Goal: Information Seeking & Learning: Compare options

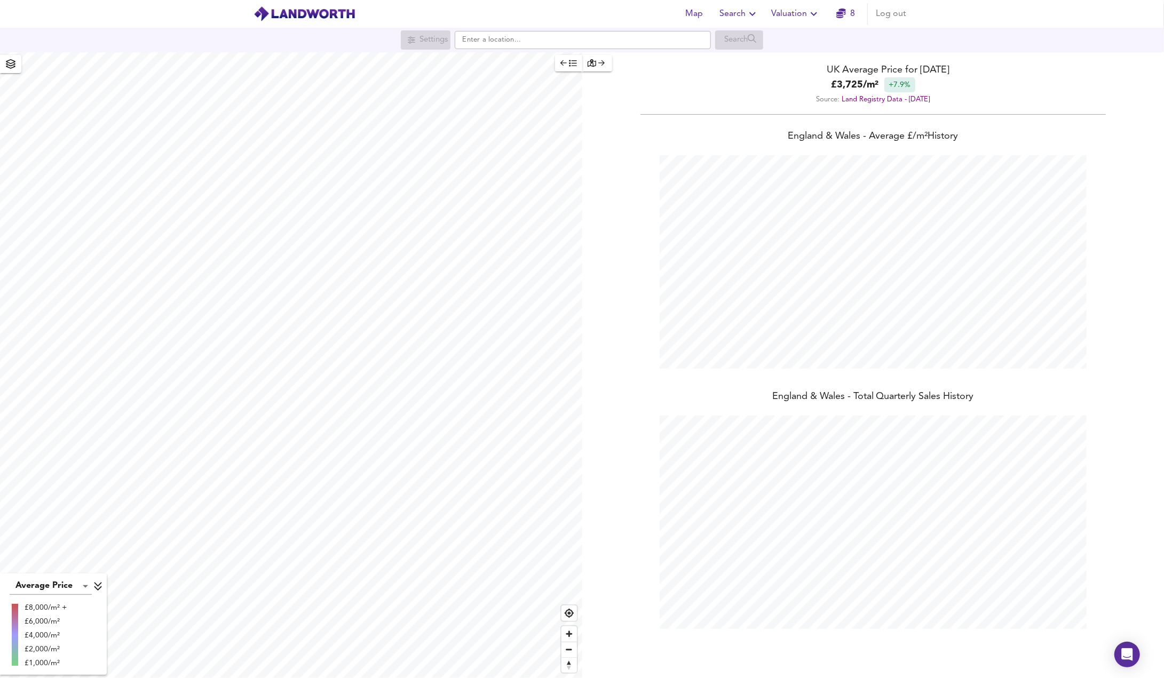
scroll to position [532921, 532435]
click at [757, 17] on icon "button" at bounding box center [752, 13] width 13 height 13
click at [740, 63] on li "Search History" at bounding box center [739, 57] width 106 height 19
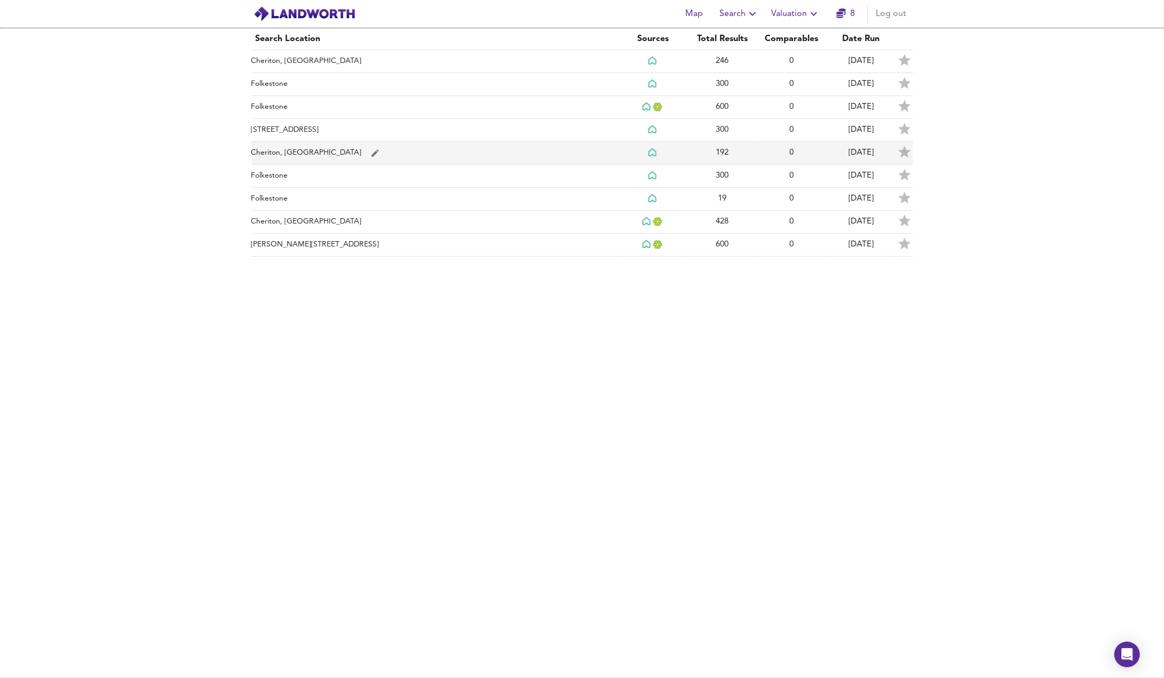
click at [287, 146] on td "Cheriton, [GEOGRAPHIC_DATA]" at bounding box center [434, 153] width 367 height 23
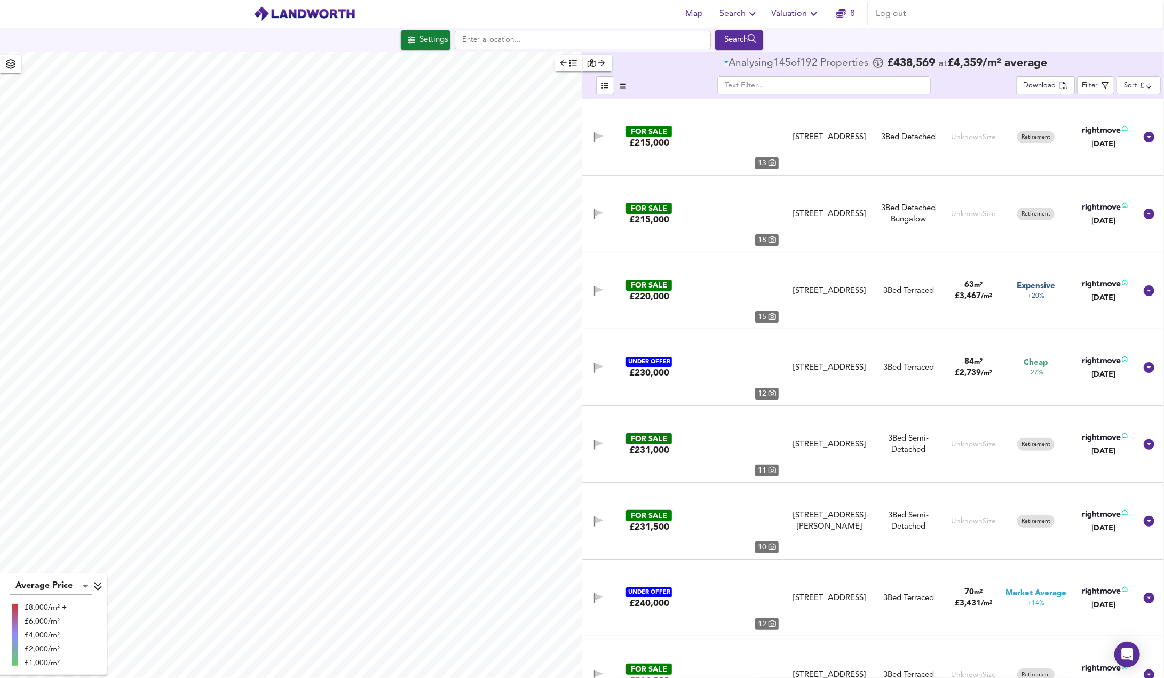
click at [1138, 88] on body "Map Search Valuation 8 Log out Settings Search Average Price landworth £8,000/m…" at bounding box center [582, 339] width 1164 height 678
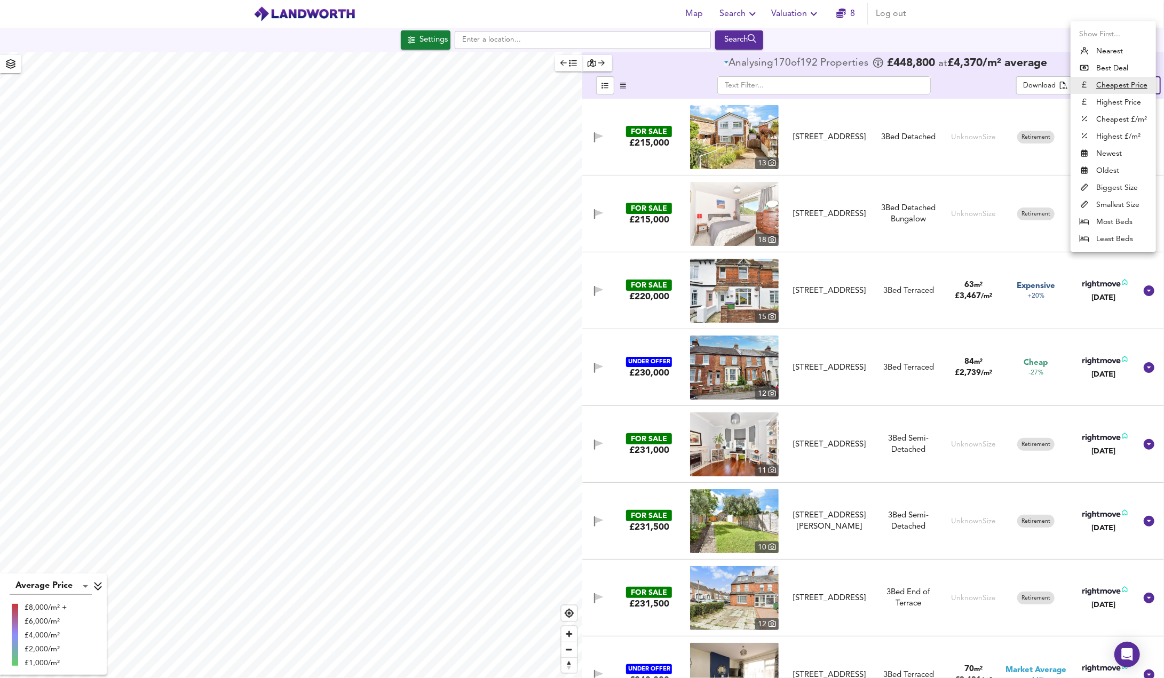
click at [1110, 123] on li "Cheapest £/m²" at bounding box center [1112, 119] width 85 height 17
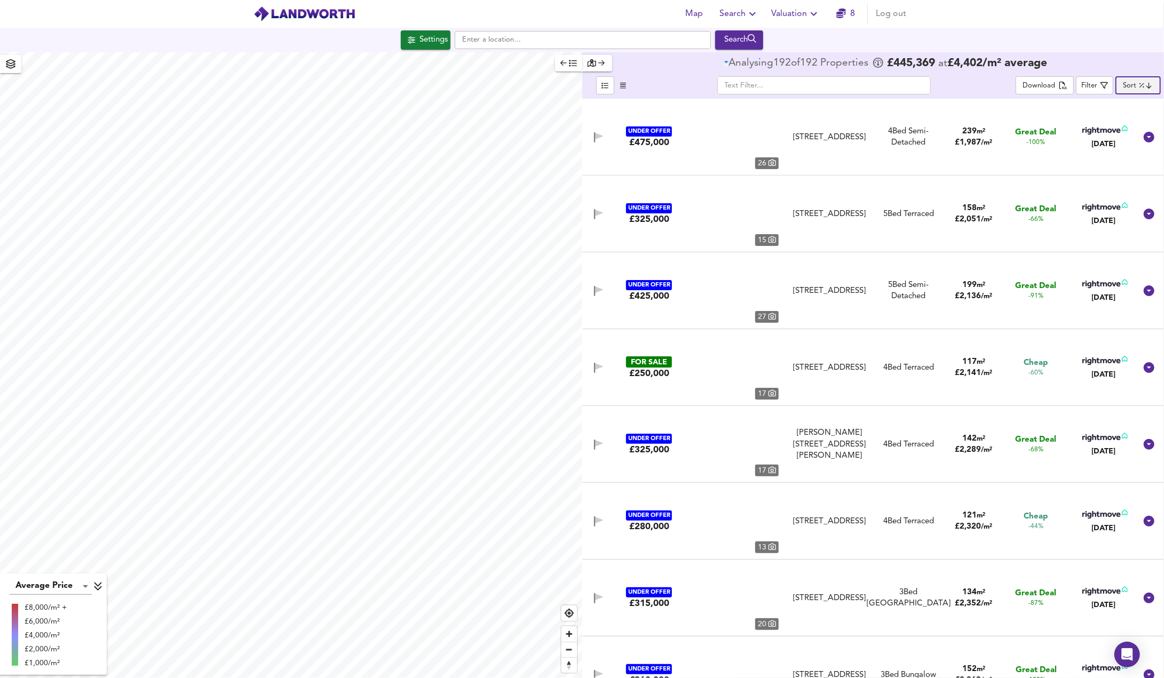
type input "lowppsf"
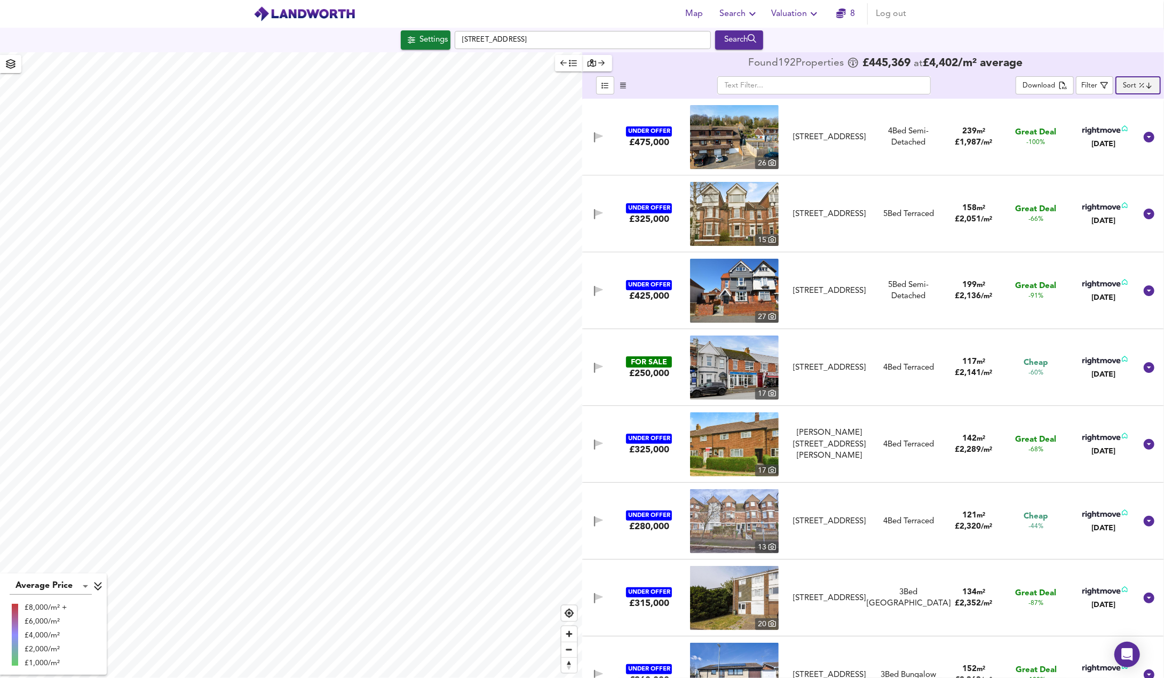
checkbox input "false"
checkbox input "true"
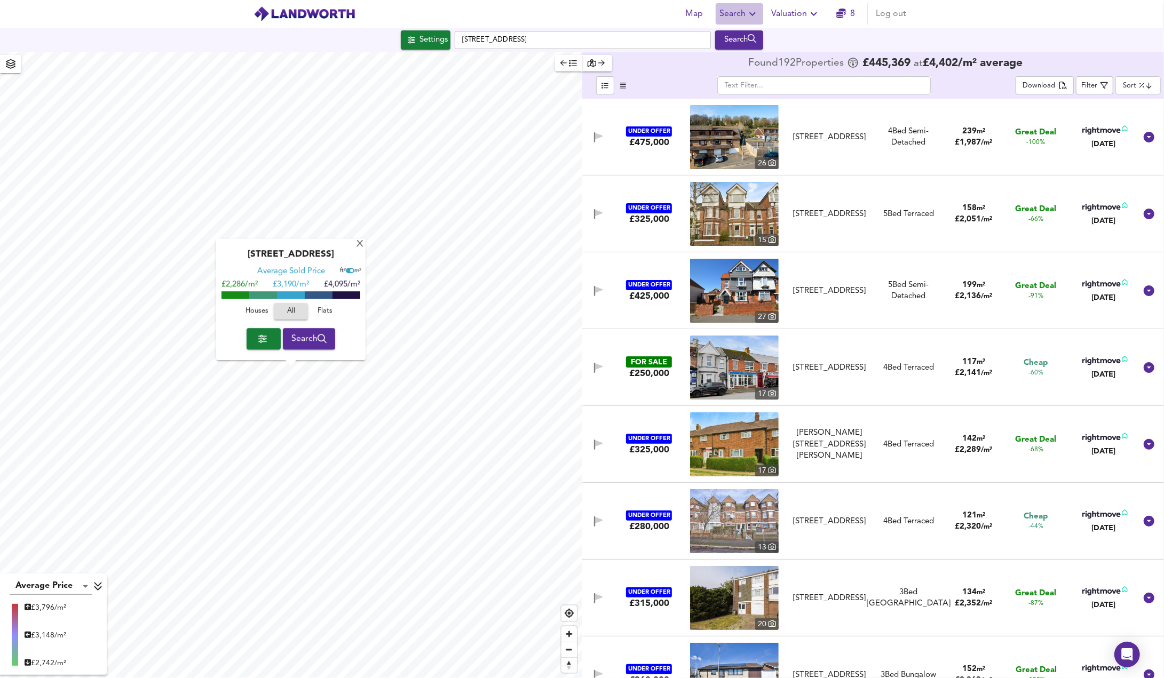
click at [738, 19] on span "Search" at bounding box center [739, 13] width 39 height 15
click at [745, 65] on li "Search History" at bounding box center [739, 57] width 106 height 19
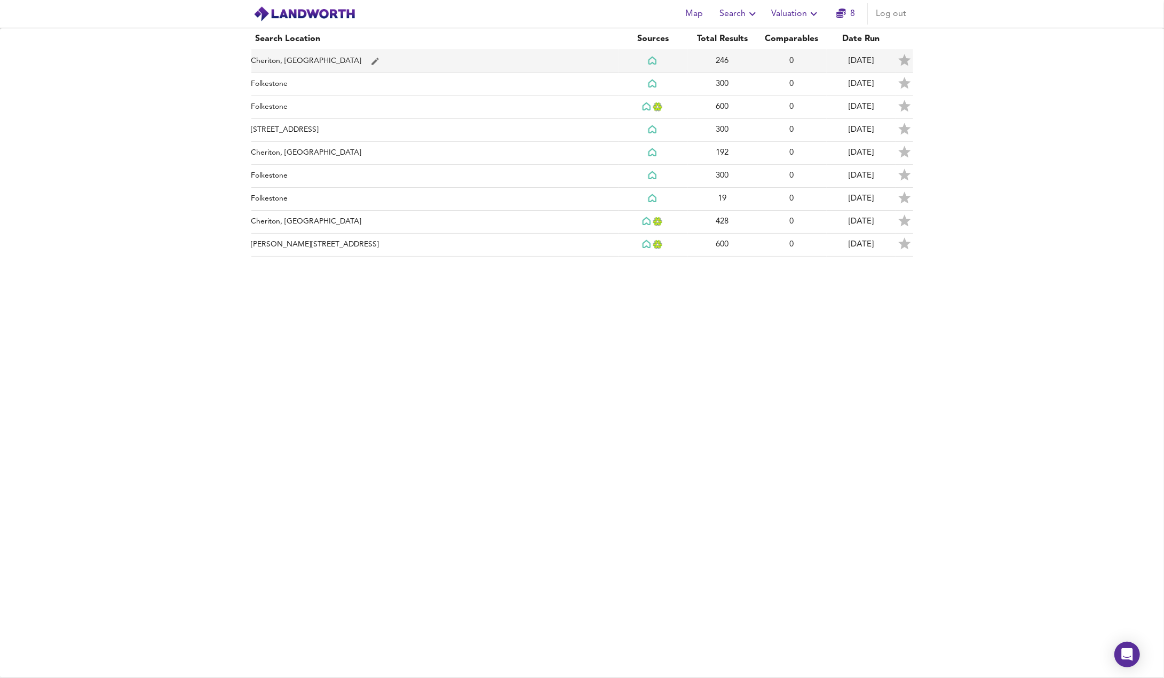
click at [284, 57] on td "Cheriton, [GEOGRAPHIC_DATA]" at bounding box center [434, 61] width 367 height 23
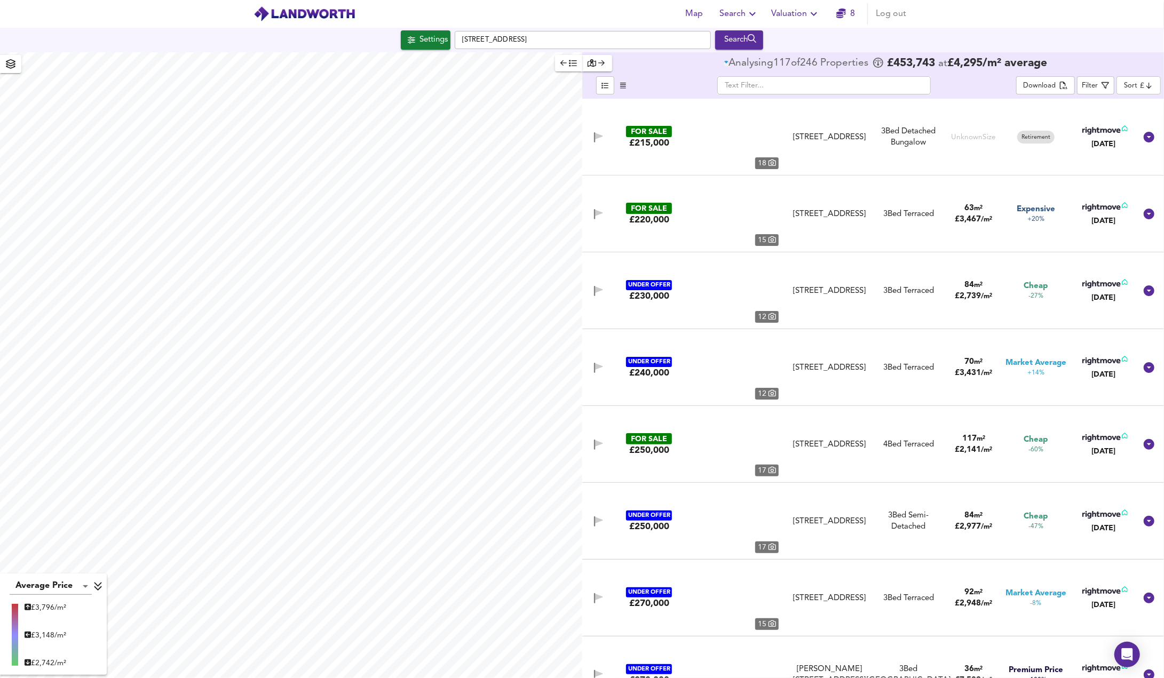
click at [1141, 84] on body "Map Search Valuation 8 Log out [GEOGRAPHIC_DATA] Search Average Price landworth…" at bounding box center [582, 339] width 1164 height 678
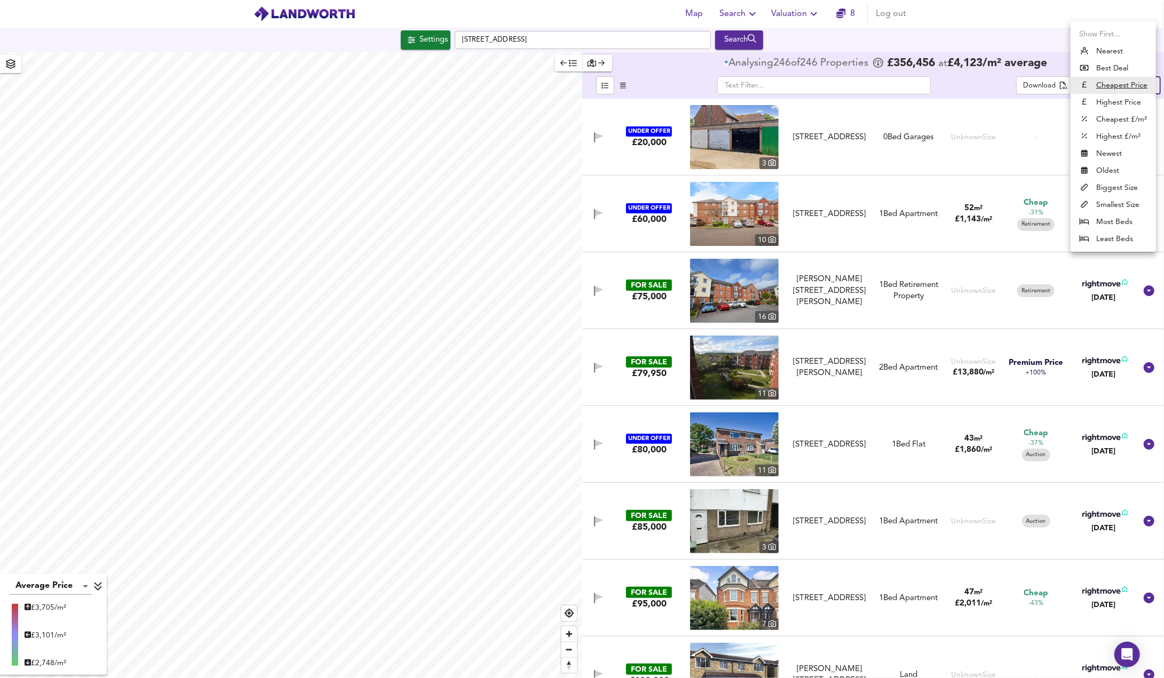
click at [1102, 123] on li "Cheapest £/m²" at bounding box center [1112, 119] width 85 height 17
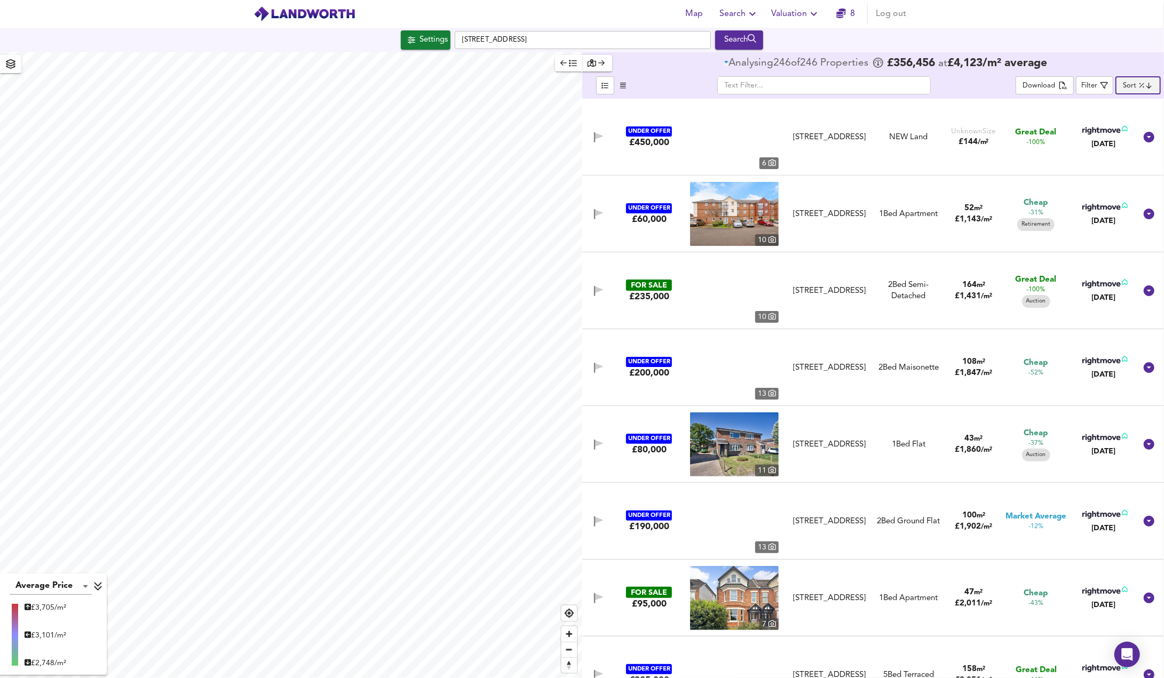
type input "lowppsf"
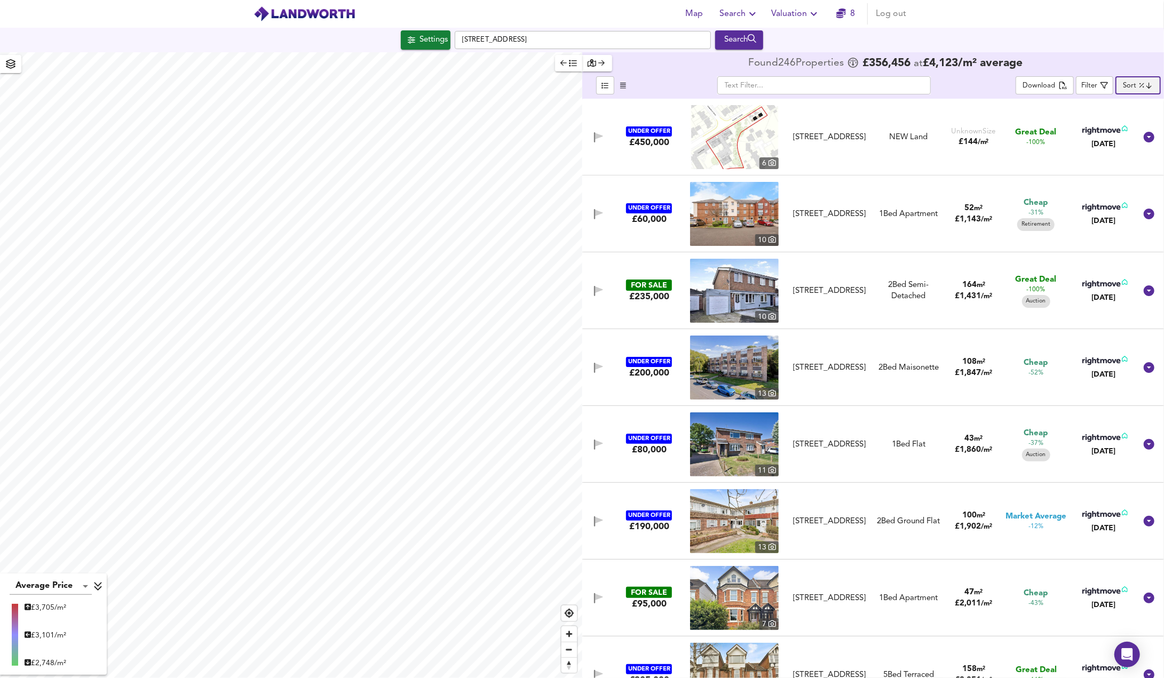
checkbox input "false"
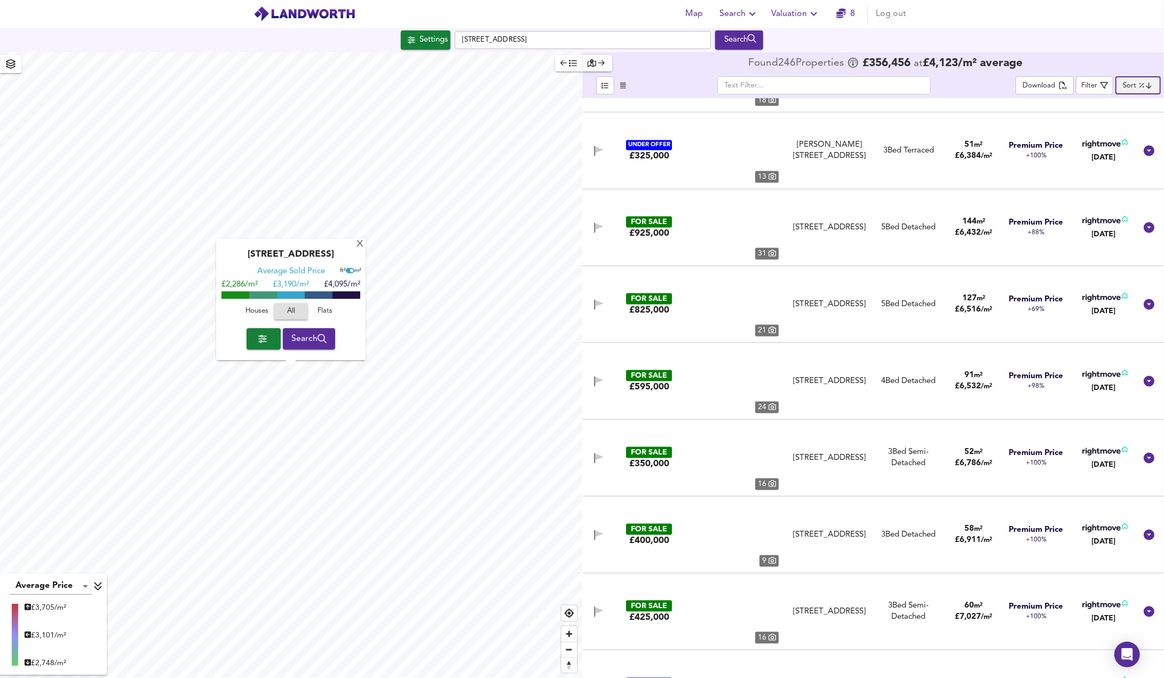
scroll to position [12059, 0]
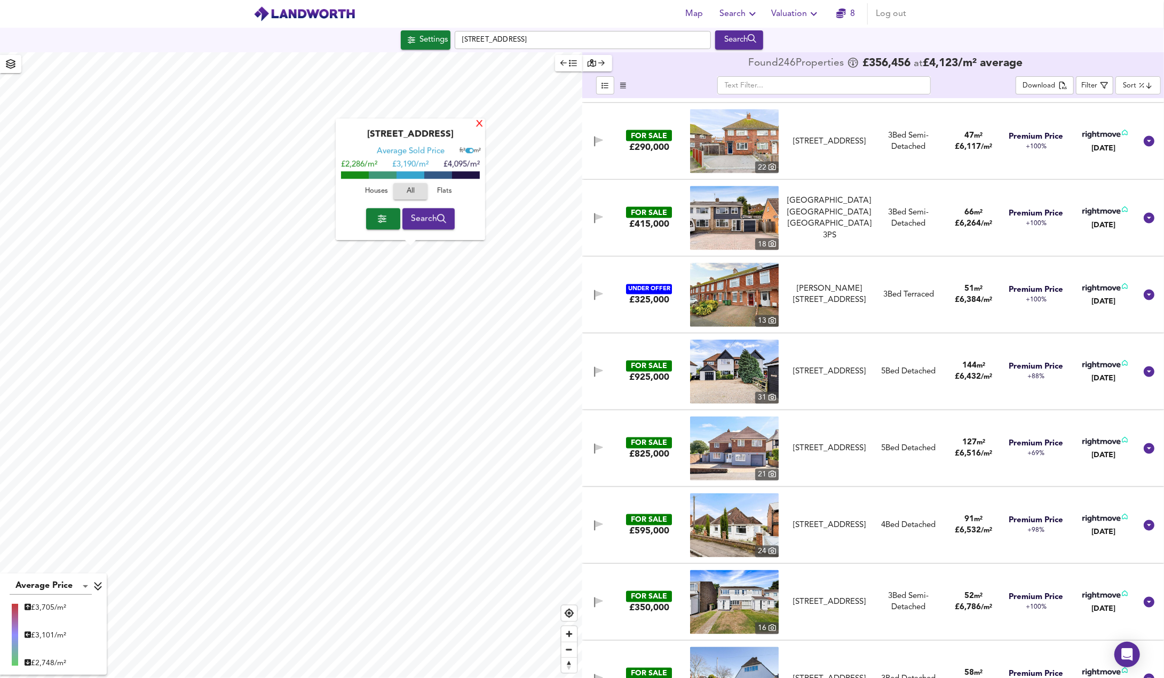
click at [480, 124] on div "X" at bounding box center [479, 125] width 9 height 10
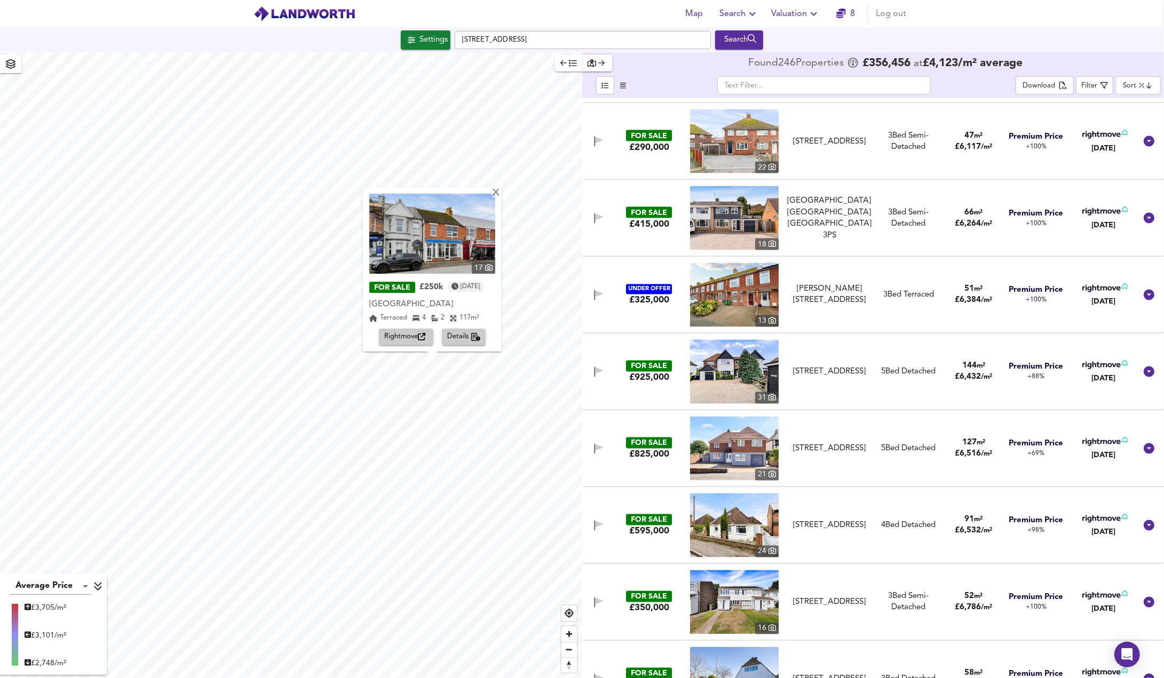
click at [399, 336] on span "Rightmove" at bounding box center [406, 337] width 44 height 12
click at [804, 16] on span "Valuation" at bounding box center [796, 13] width 49 height 15
click at [733, 19] on span "Search" at bounding box center [739, 13] width 39 height 15
click at [732, 60] on li "Search History" at bounding box center [739, 57] width 106 height 19
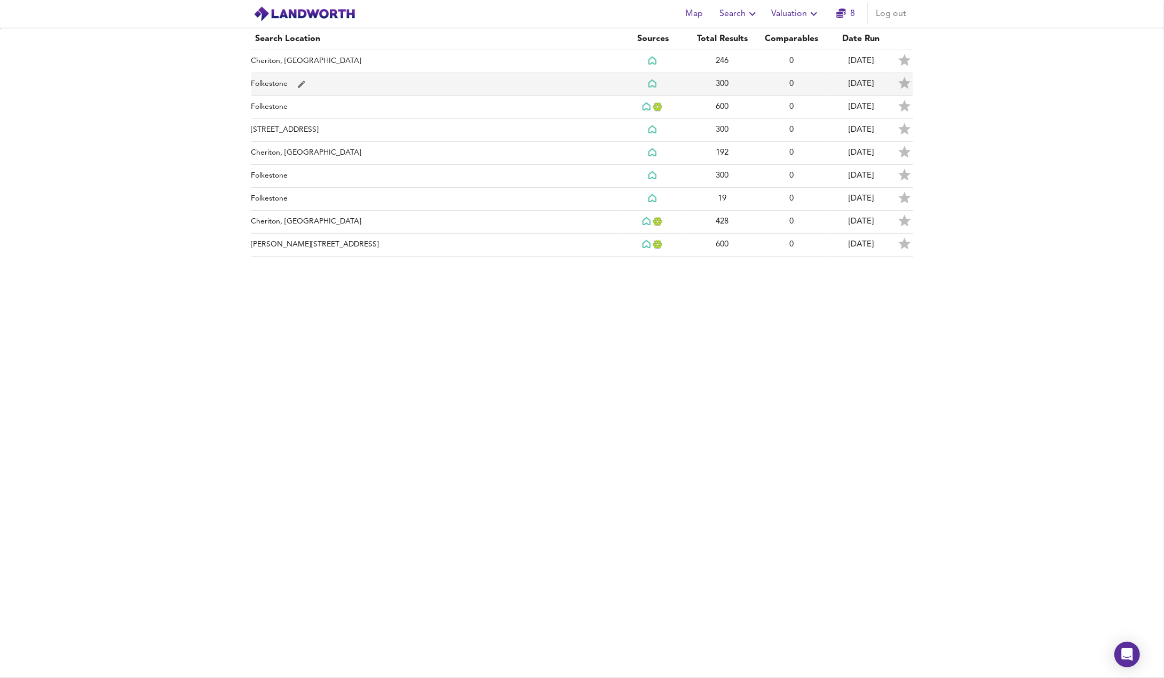
click at [279, 81] on td "Folkestone" at bounding box center [434, 84] width 367 height 23
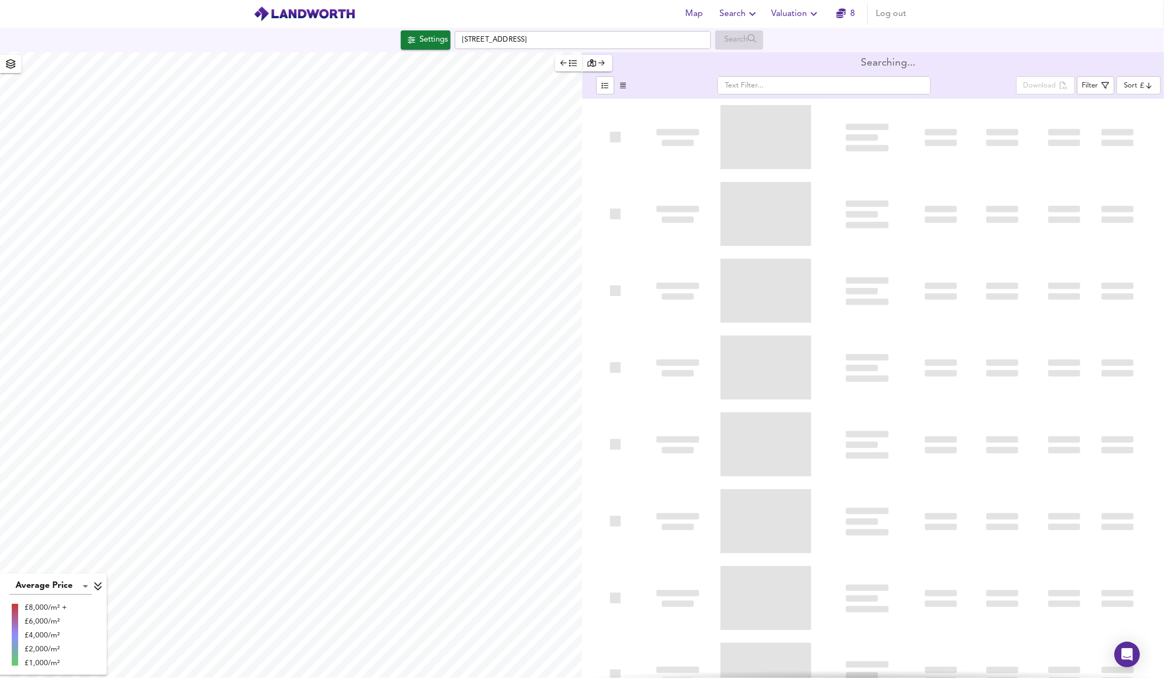
type input "lowppsf"
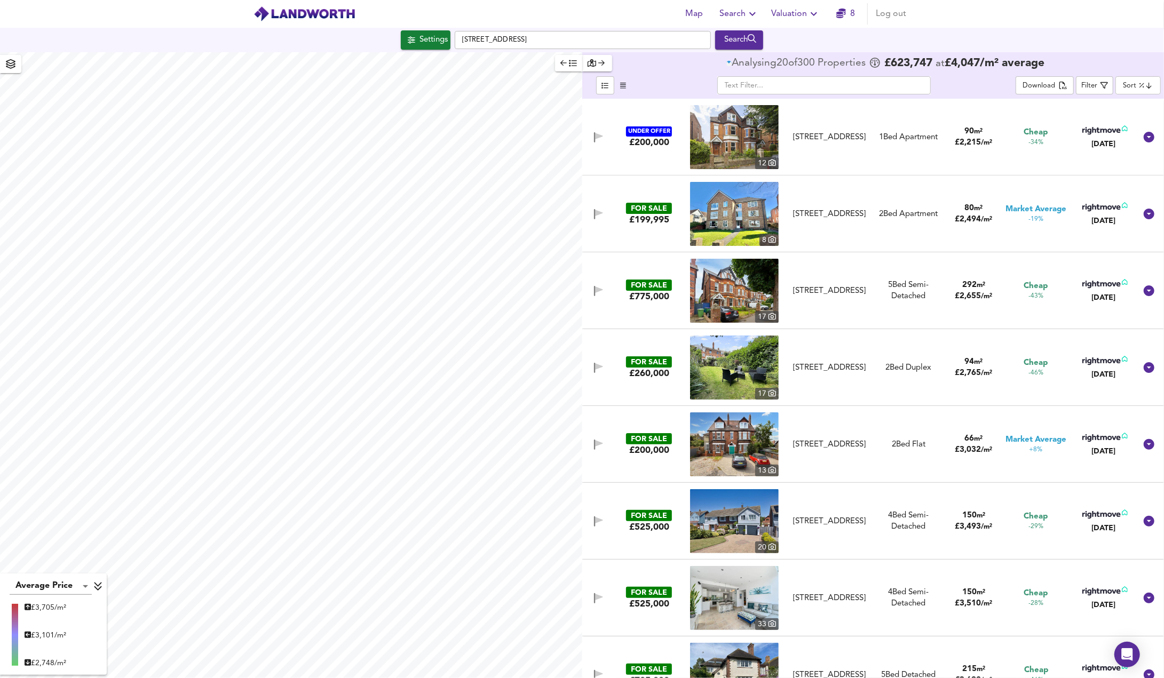
click at [1139, 89] on body "Map Search Valuation 8 Log out [GEOGRAPHIC_DATA] 4DG Search Average Price landw…" at bounding box center [582, 339] width 1164 height 678
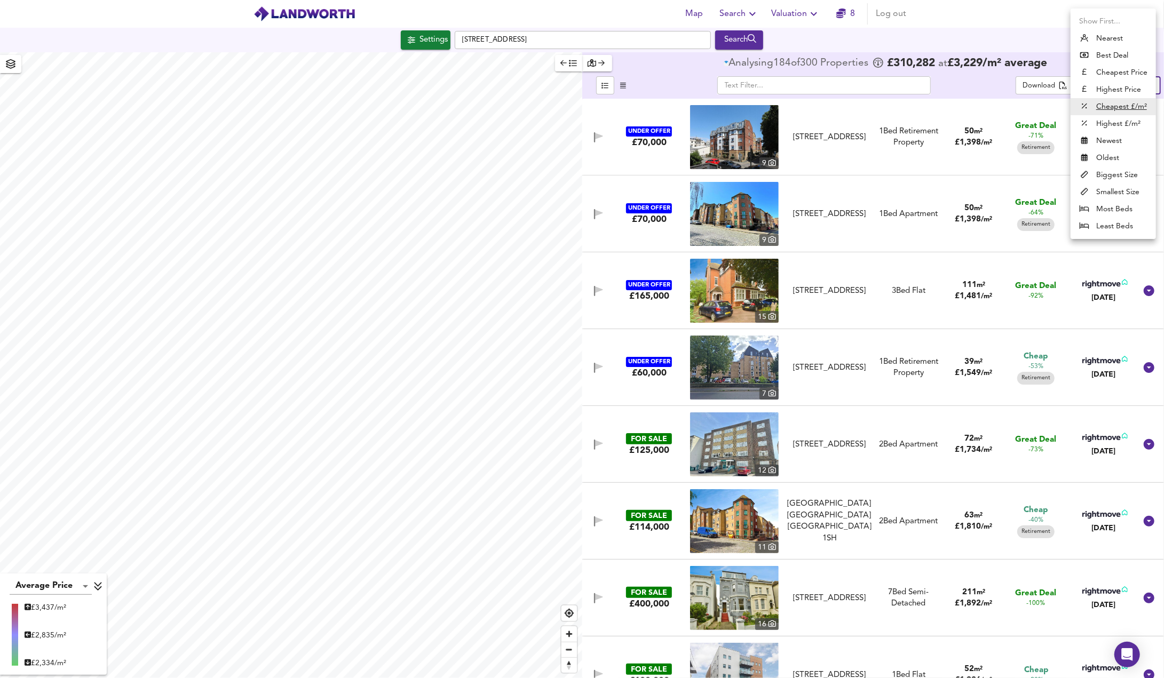
click at [1106, 108] on u "Cheapest £/m²" at bounding box center [1121, 106] width 51 height 11
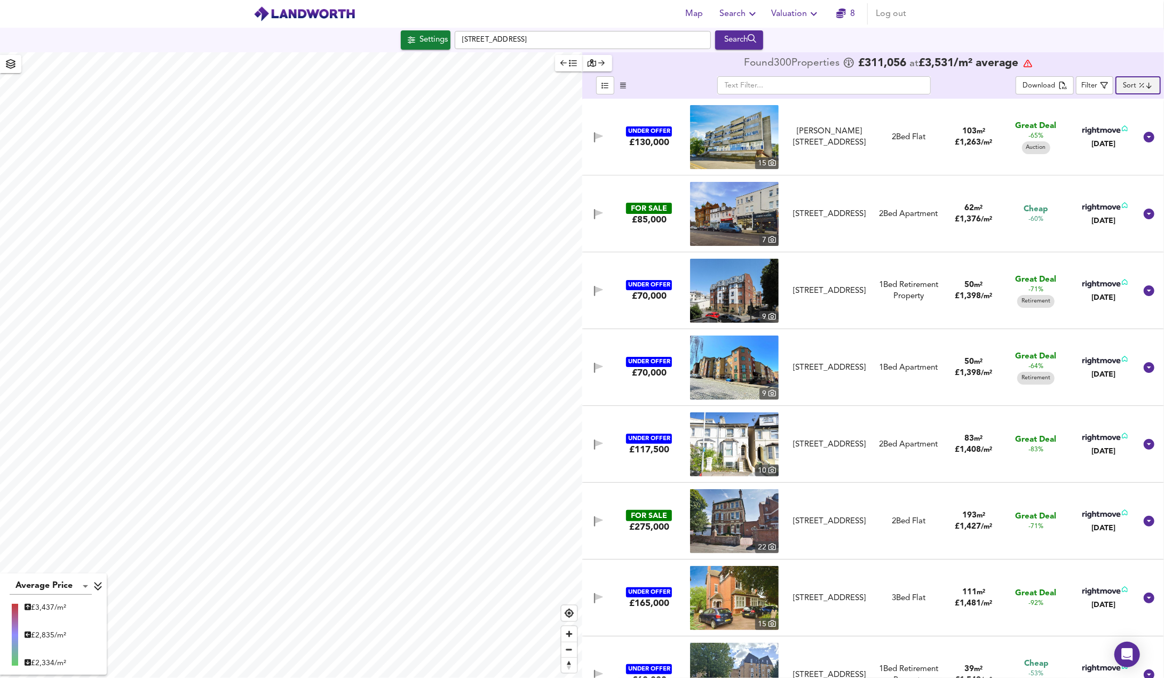
checkbox input "false"
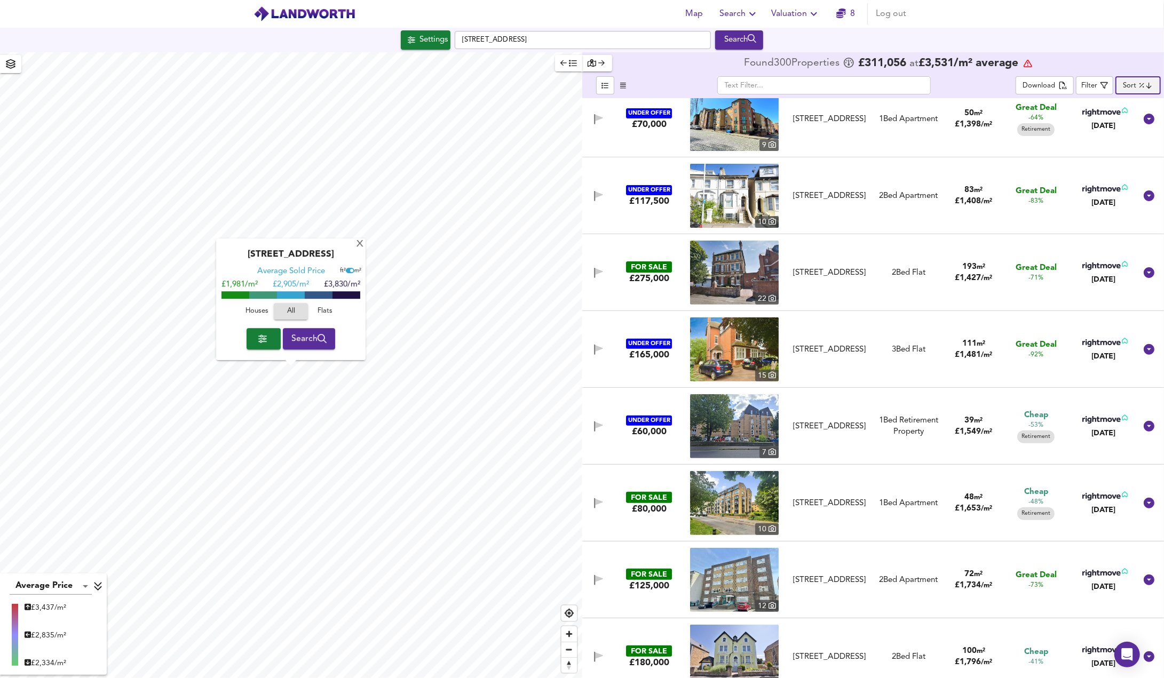
scroll to position [267, 0]
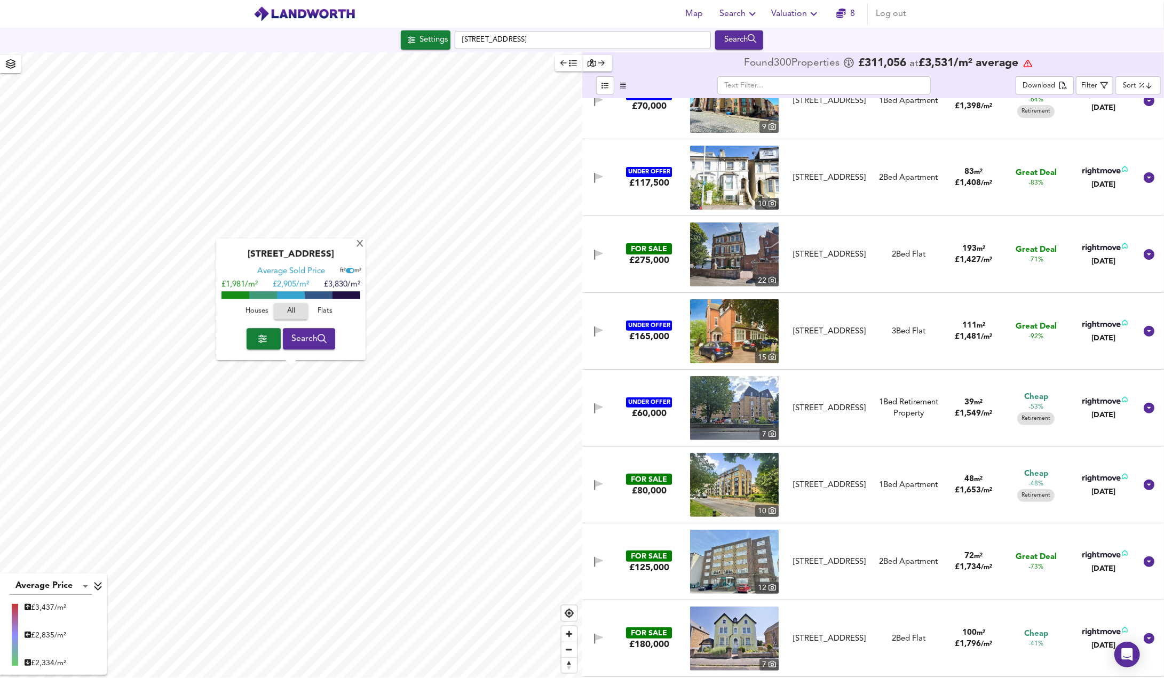
click at [747, 329] on img at bounding box center [734, 331] width 89 height 64
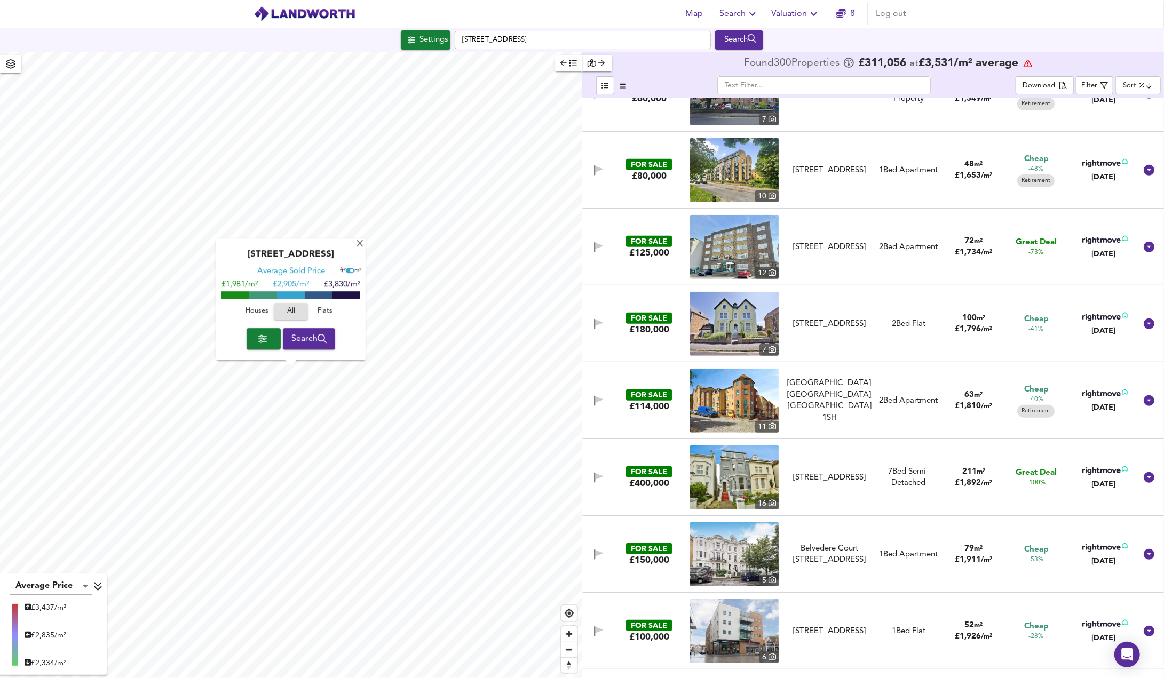
scroll to position [587, 0]
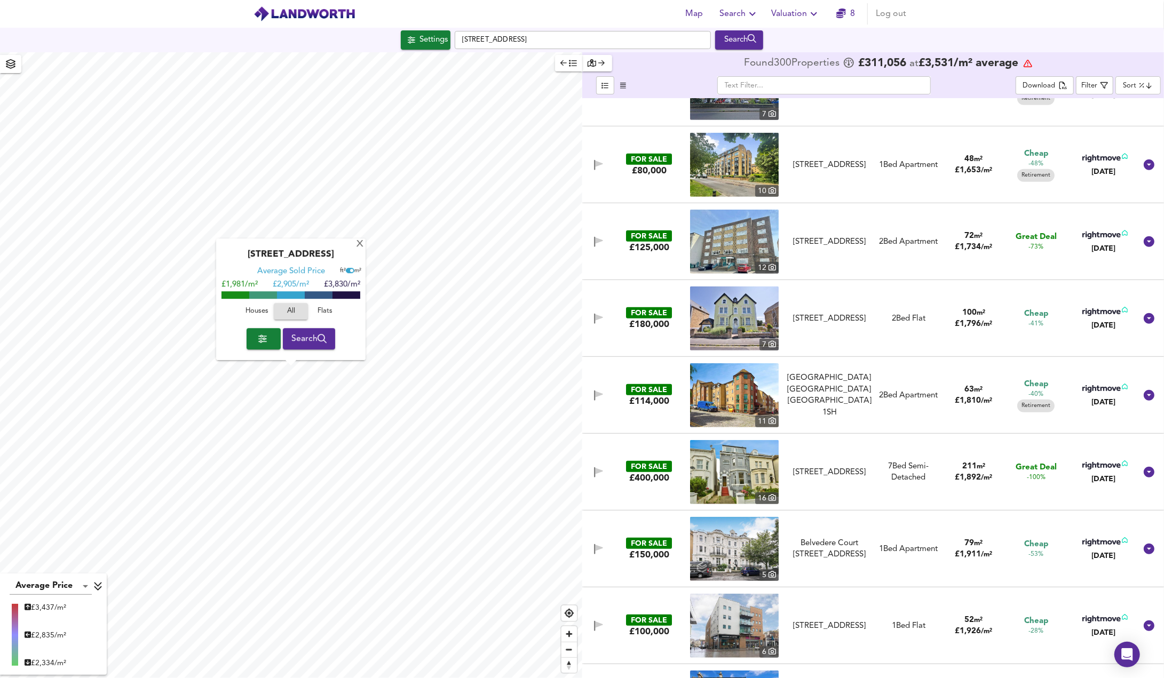
click at [714, 315] on img at bounding box center [734, 319] width 89 height 64
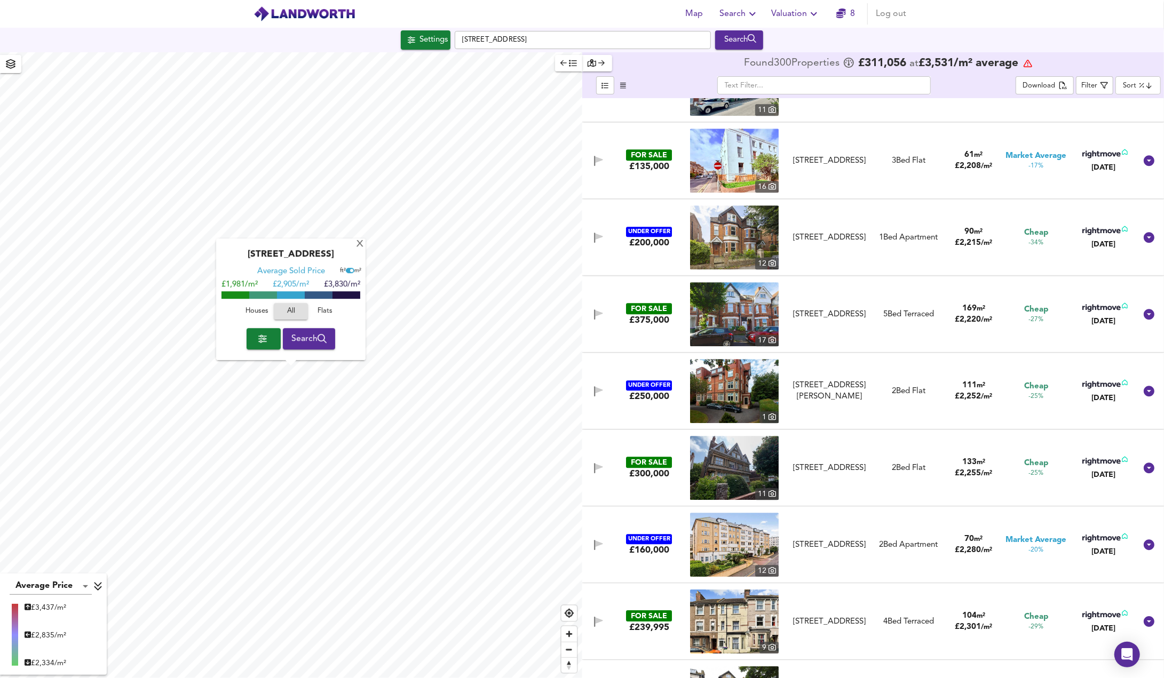
scroll to position [2615, 0]
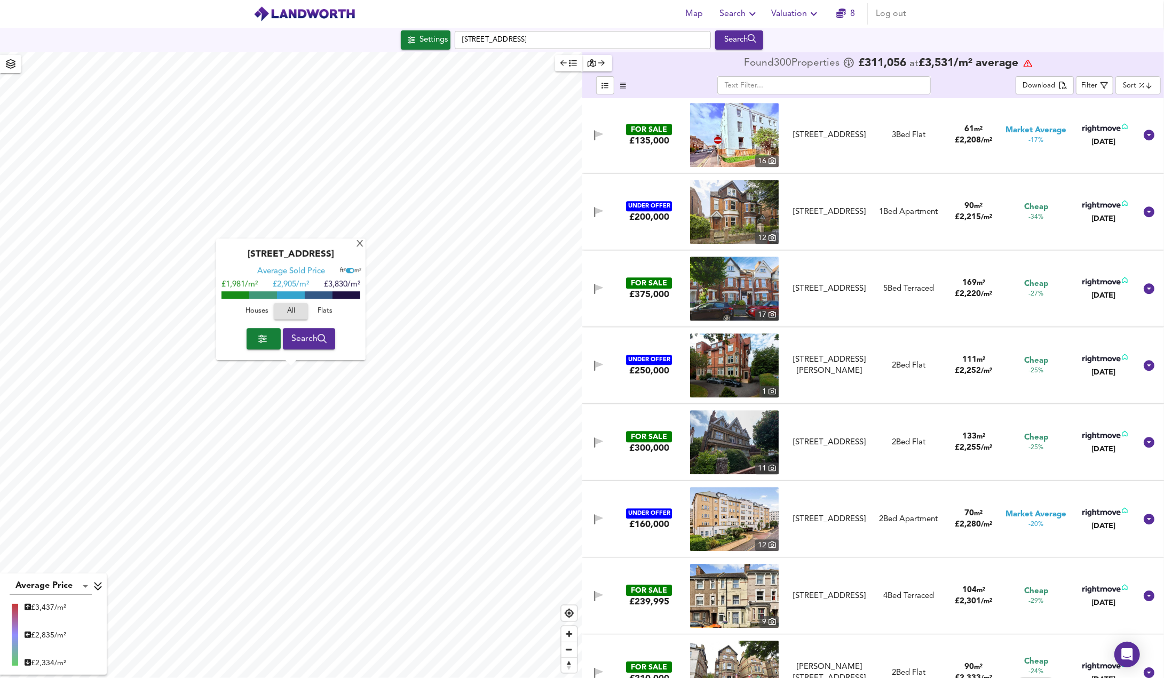
click at [735, 287] on img at bounding box center [734, 289] width 89 height 64
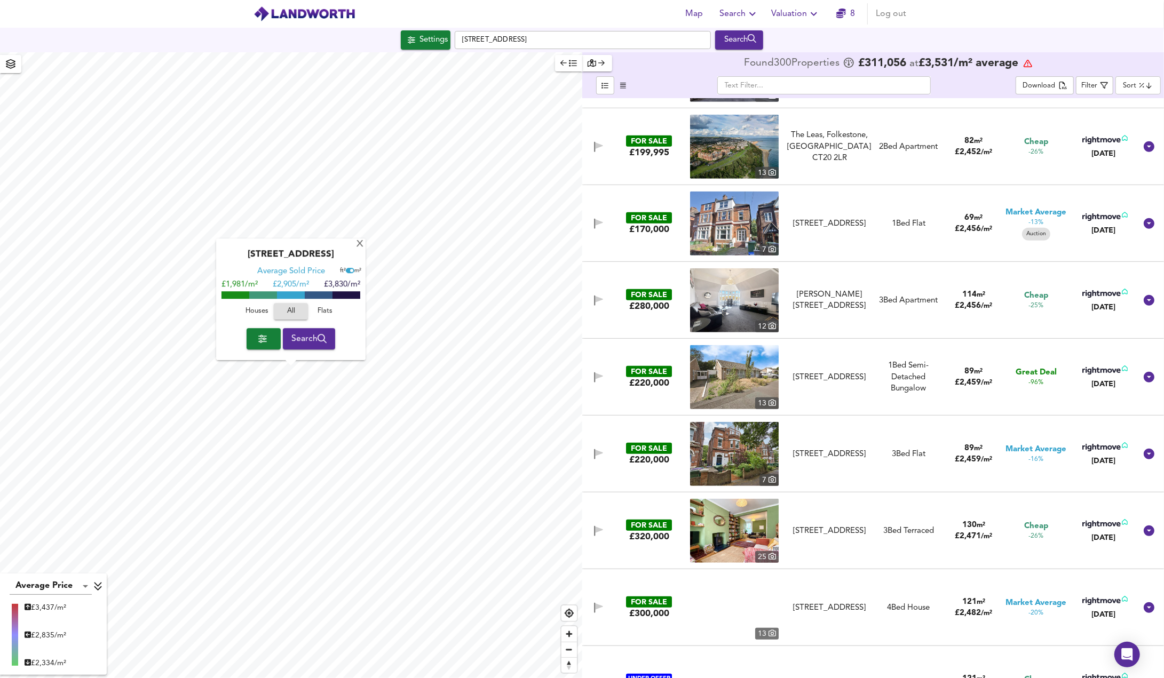
scroll to position [4109, 0]
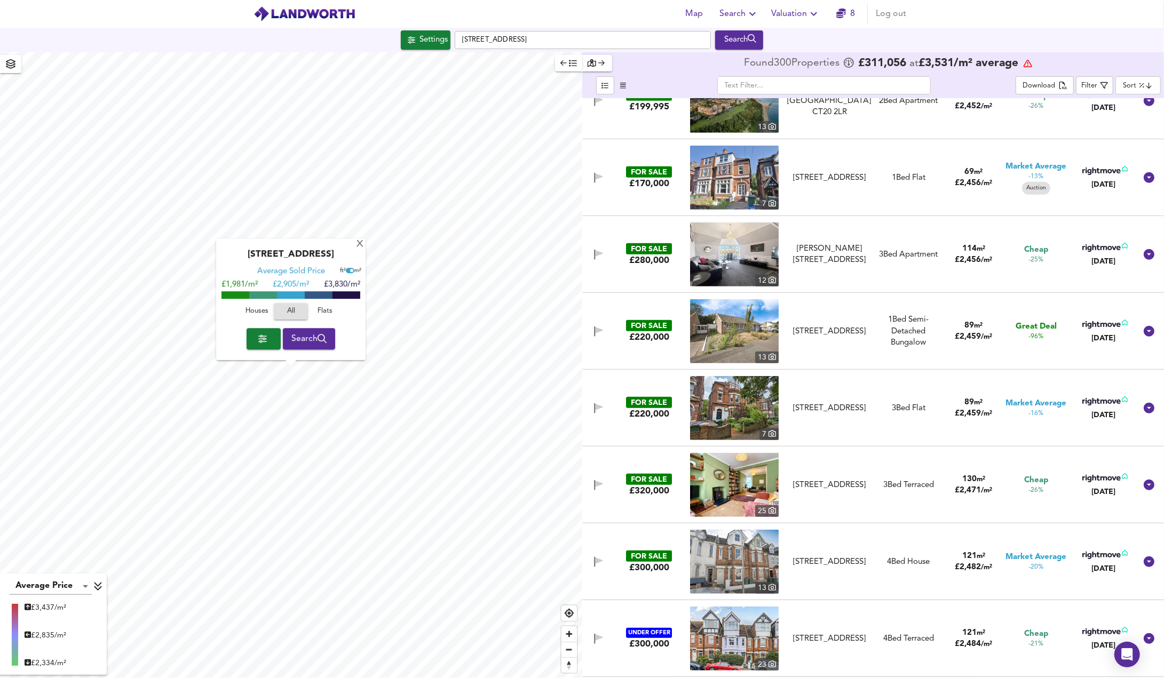
click at [743, 402] on img at bounding box center [734, 408] width 89 height 64
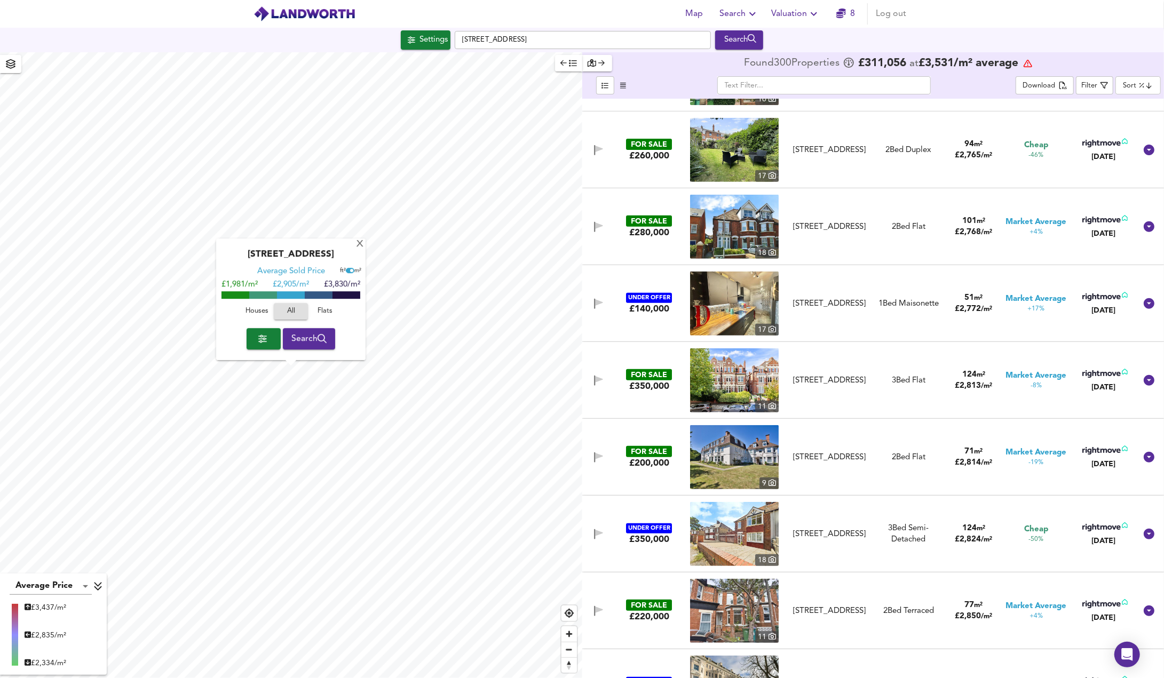
scroll to position [7417, 0]
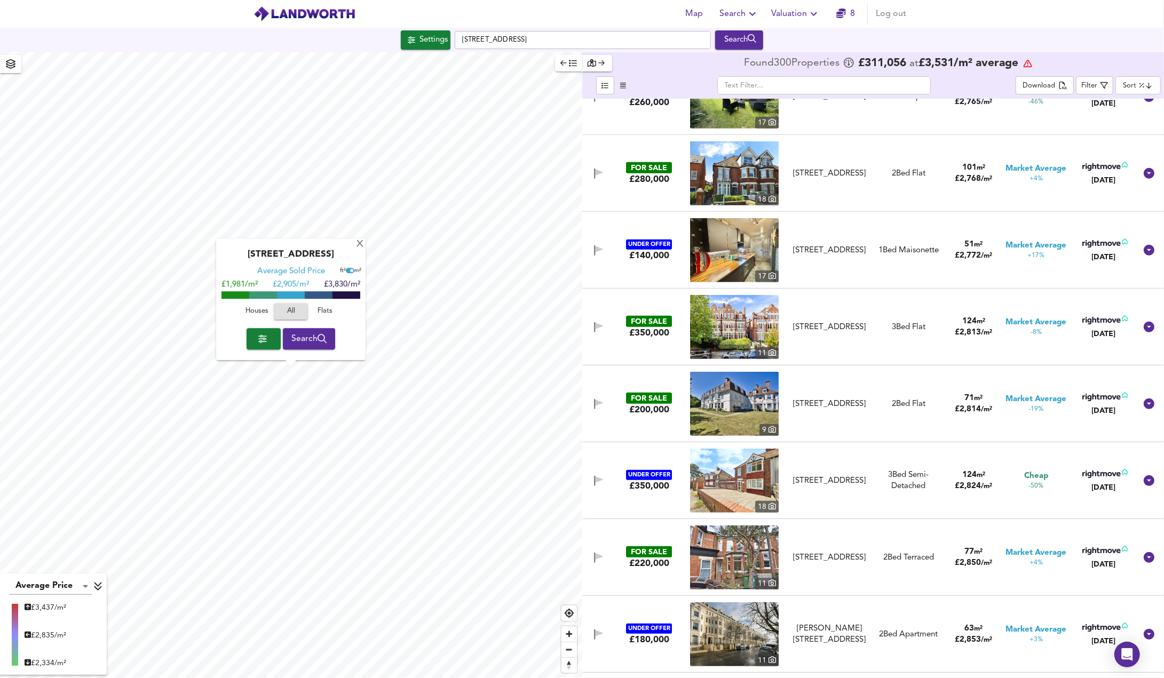
click at [713, 563] on img at bounding box center [734, 558] width 89 height 64
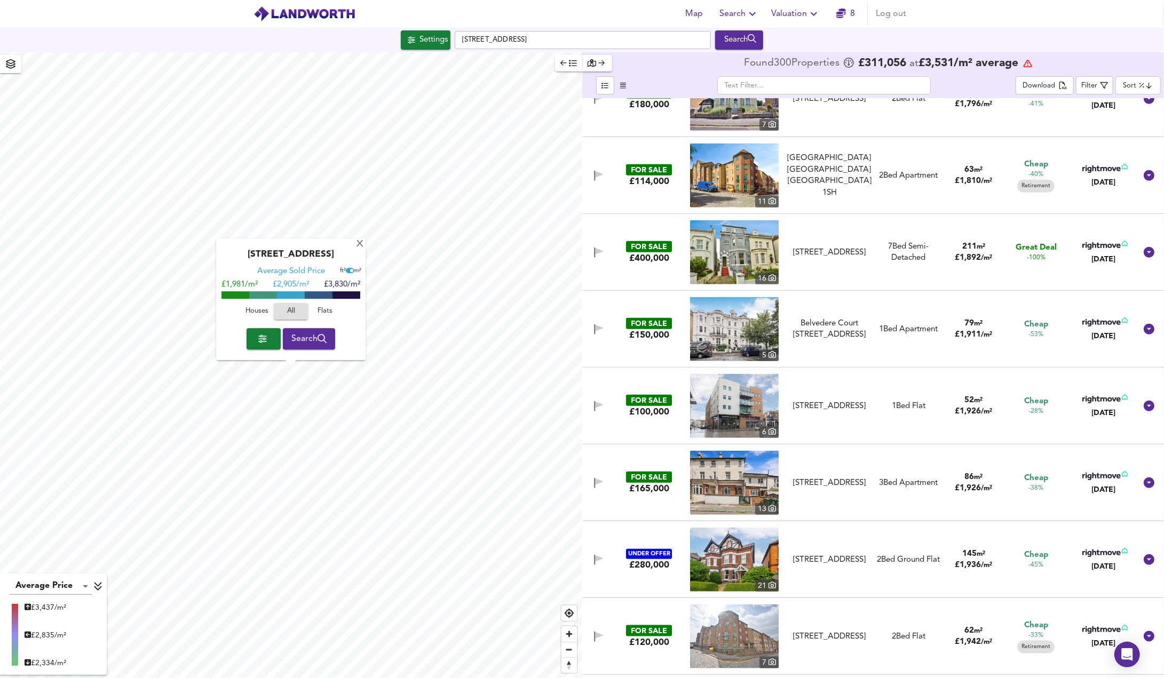
scroll to position [0, 0]
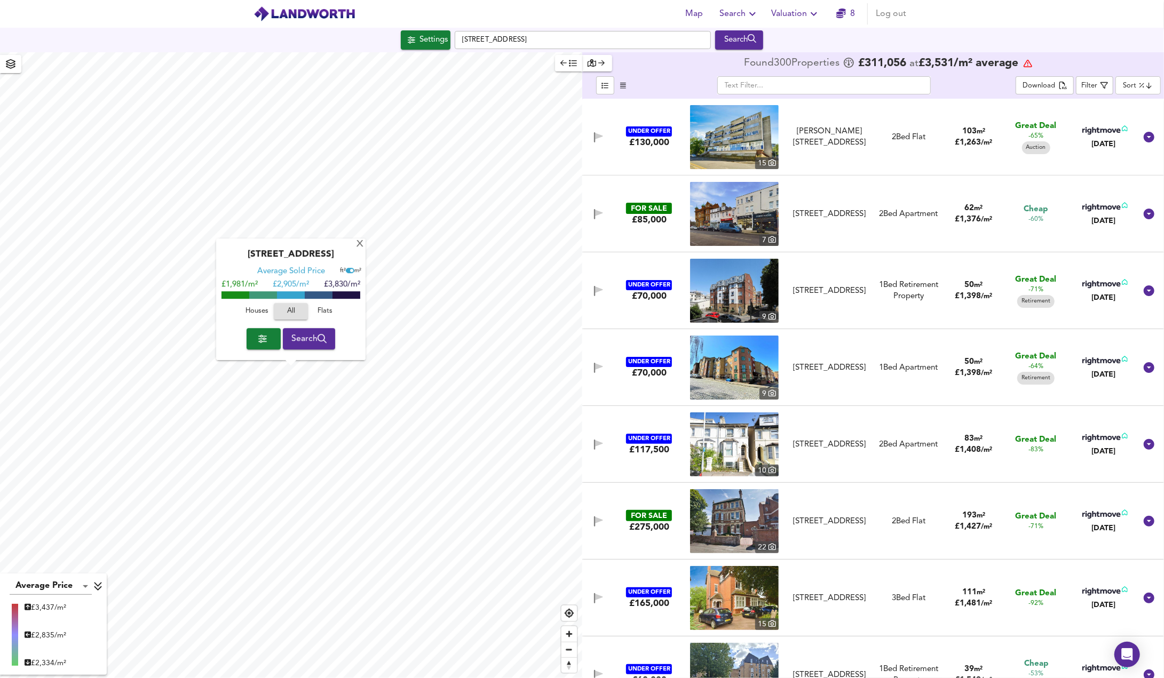
click at [1132, 84] on body "Map Search Valuation 8 Log out Settings [GEOGRAPHIC_DATA] Search [GEOGRAPHIC_DA…" at bounding box center [582, 339] width 1164 height 678
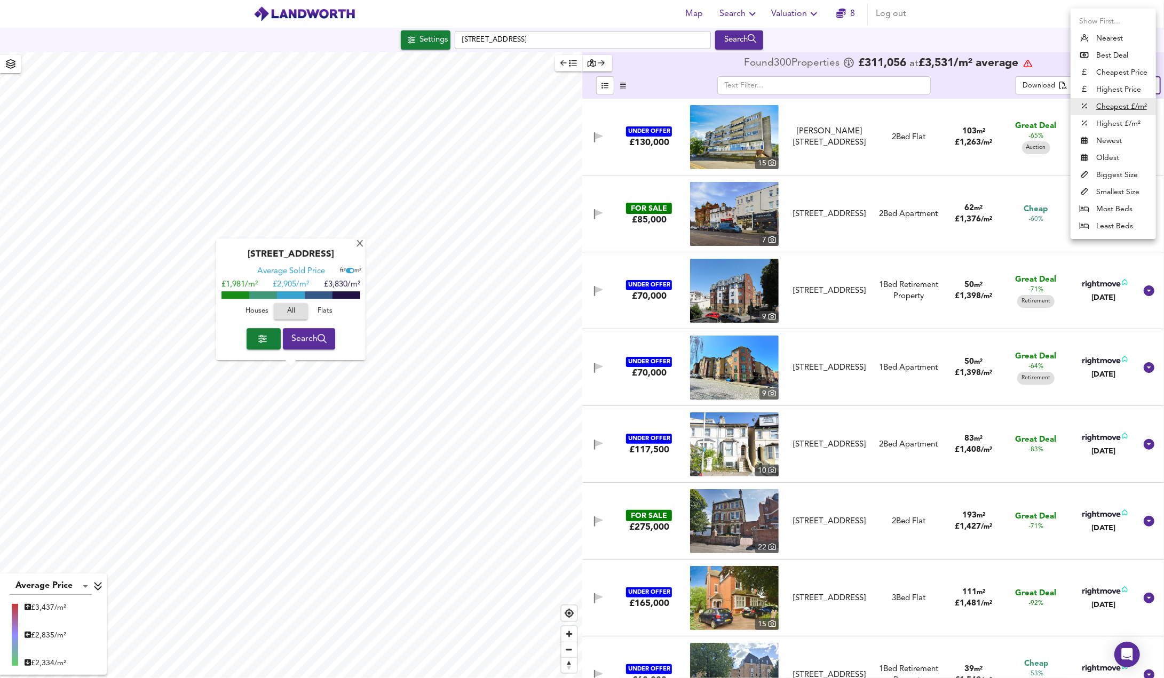
click at [1116, 174] on li "Biggest Size" at bounding box center [1112, 174] width 85 height 17
type input "biggest"
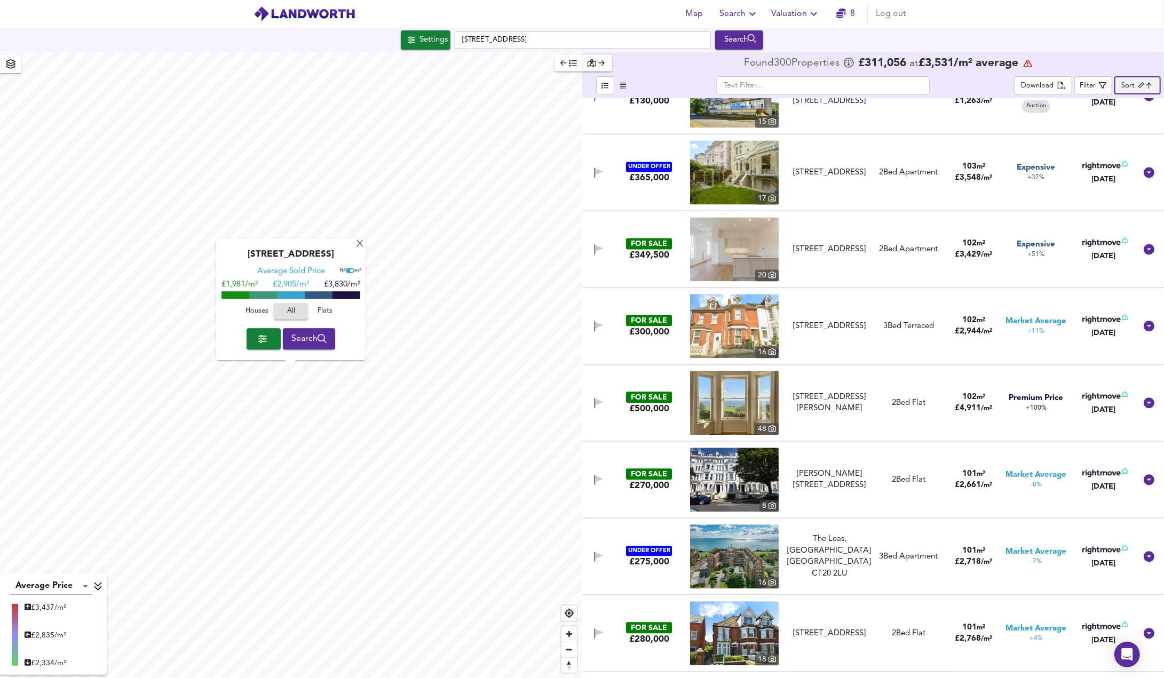
scroll to position [5549, 0]
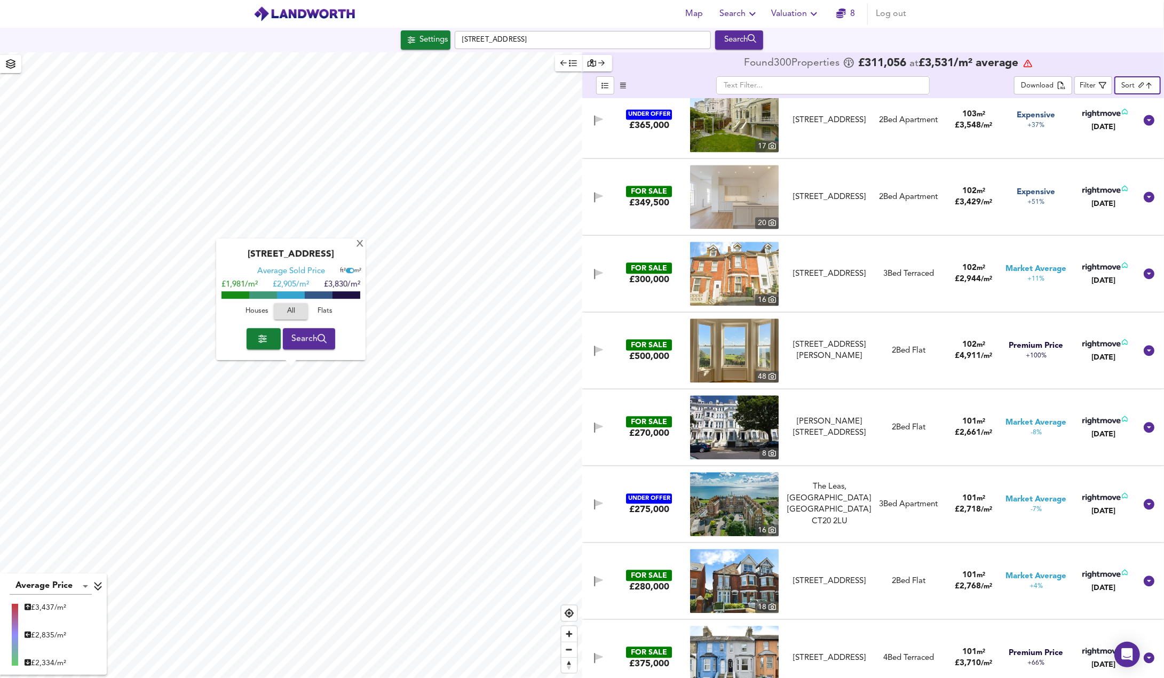
click at [723, 420] on img at bounding box center [734, 427] width 89 height 64
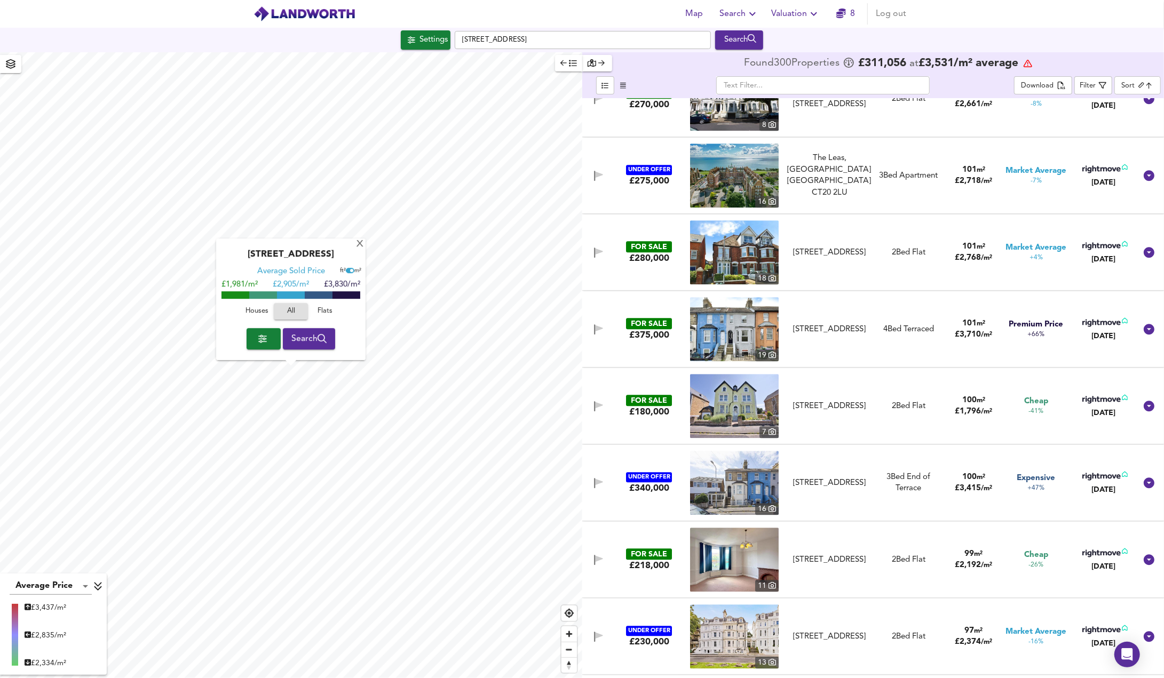
scroll to position [5923, 0]
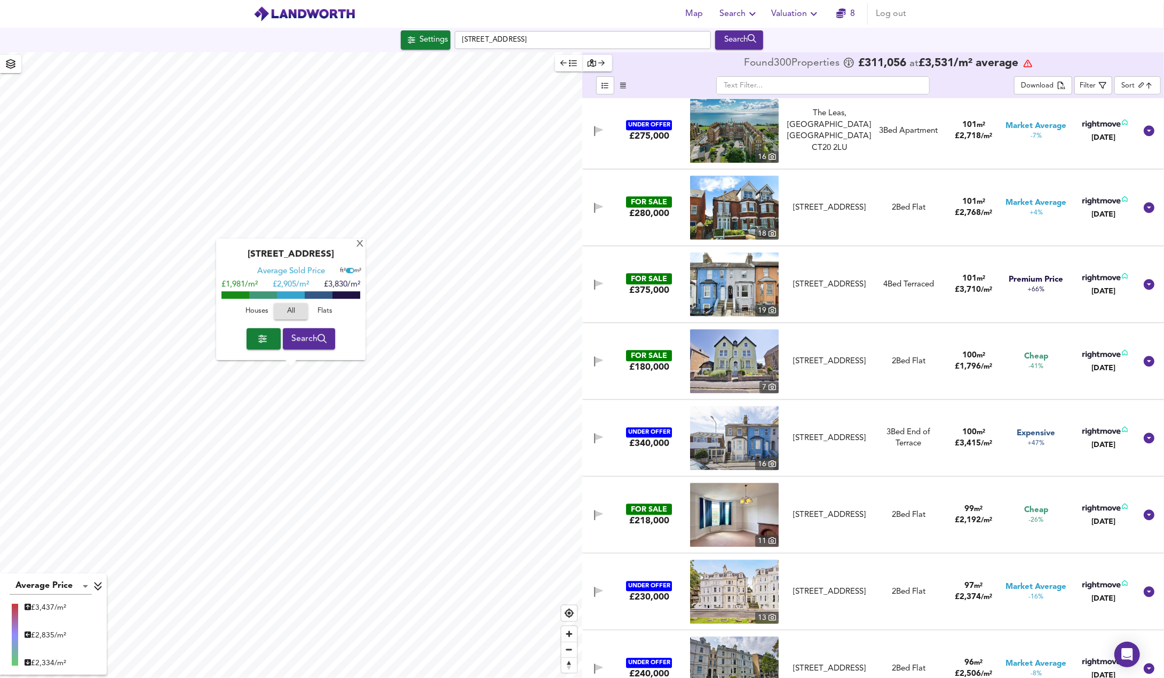
click at [747, 356] on img at bounding box center [734, 361] width 89 height 64
